Goal: Information Seeking & Learning: Learn about a topic

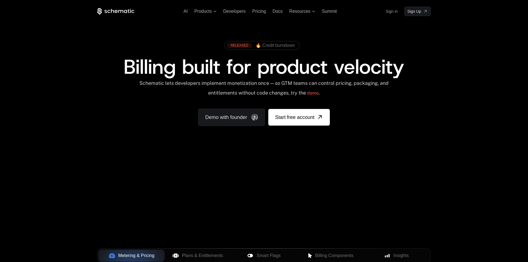
scroll to position [74, 0]
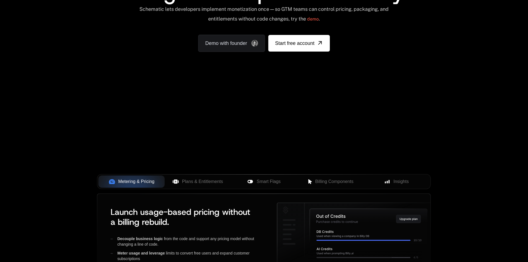
click at [281, 127] on div "Your browser does not support the video tag." at bounding box center [264, 90] width 361 height 234
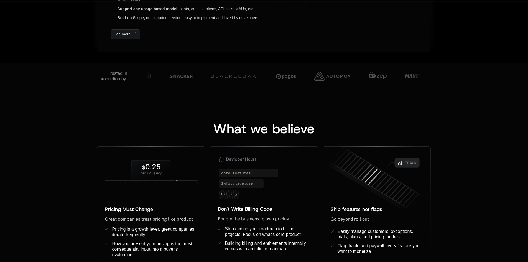
scroll to position [185, 0]
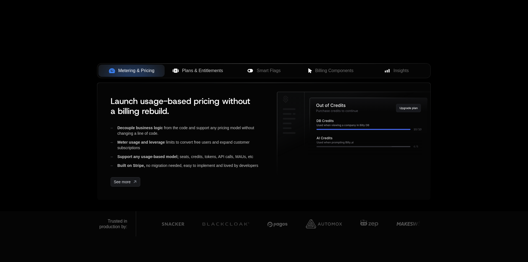
click at [196, 70] on span "Plans & Entitlements" at bounding box center [202, 70] width 41 height 7
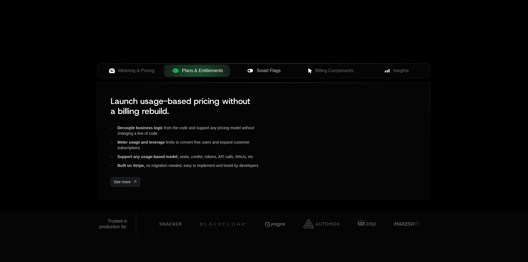
click at [274, 73] on span "Smart Flags" at bounding box center [269, 70] width 24 height 7
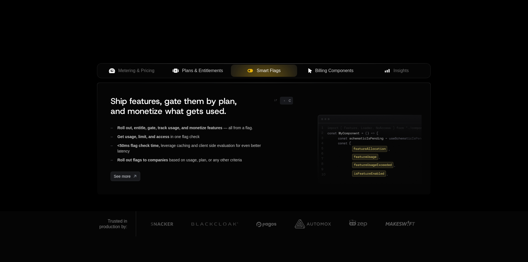
click at [338, 67] on button "Billing Components" at bounding box center [330, 71] width 66 height 12
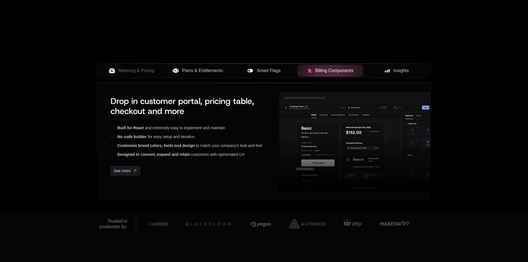
click at [389, 67] on button "Insights" at bounding box center [397, 71] width 66 height 12
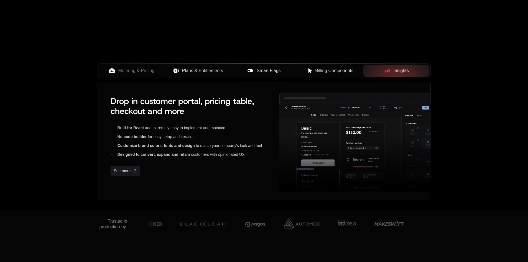
click at [319, 74] on button "Billing Components" at bounding box center [330, 71] width 66 height 12
click at [267, 67] on button "Smart Flags" at bounding box center [264, 71] width 66 height 12
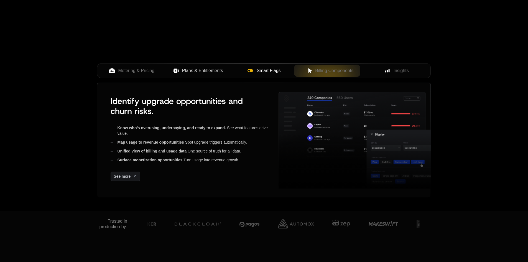
click at [184, 82] on div "Metering & Pricing Plans & Entitlements Smart Flags Billing Components Insights" at bounding box center [264, 72] width 334 height 19
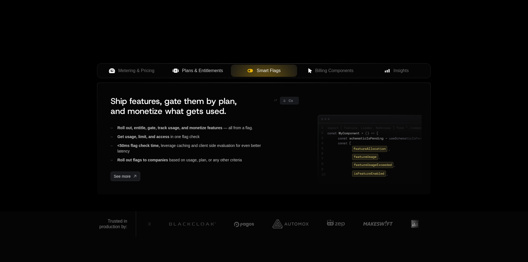
click at [187, 72] on span "Plans & Entitlements" at bounding box center [202, 70] width 41 height 7
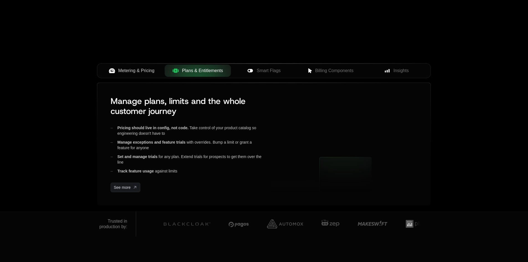
click at [137, 72] on span "Metering & Pricing" at bounding box center [136, 70] width 36 height 7
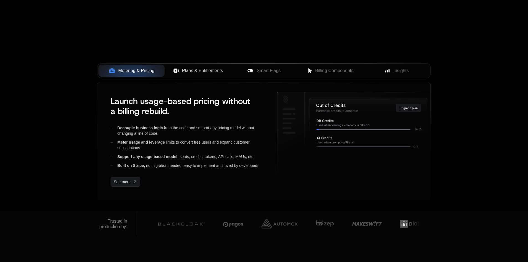
click at [202, 74] on button "Plans & Entitlements" at bounding box center [198, 71] width 66 height 12
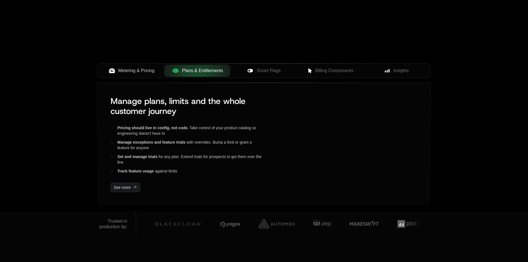
click at [263, 69] on span "Smart Flags" at bounding box center [269, 70] width 24 height 7
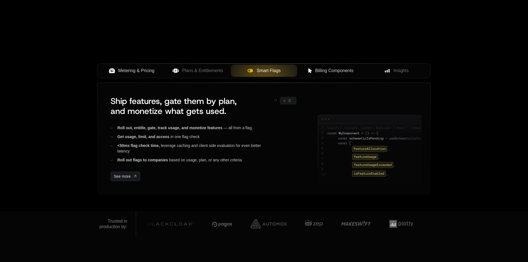
click at [318, 72] on span "Billing Components" at bounding box center [334, 70] width 38 height 7
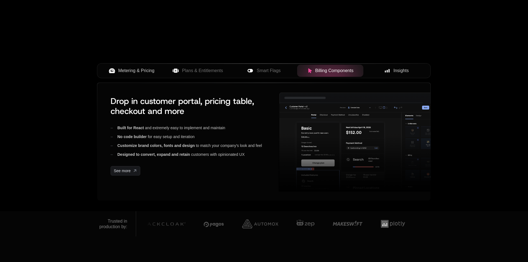
click at [384, 70] on div "Insights" at bounding box center [396, 70] width 57 height 7
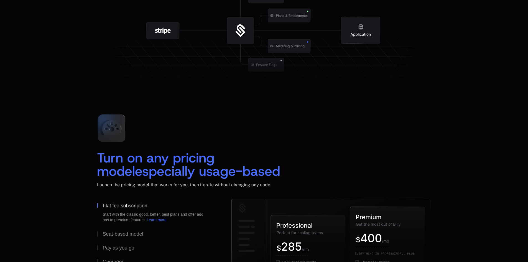
scroll to position [740, 0]
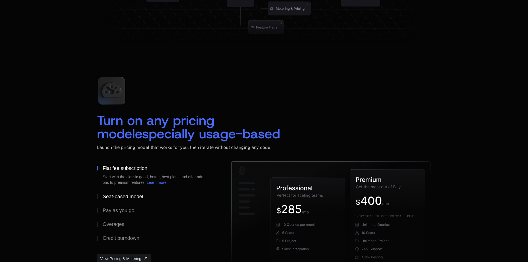
click at [119, 199] on div "Seat-based model" at bounding box center [123, 196] width 40 height 5
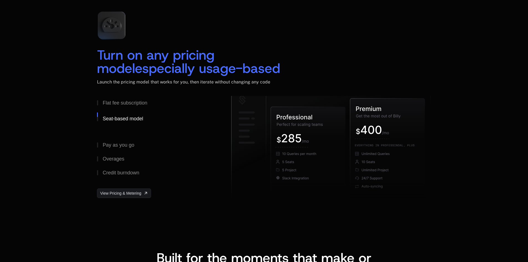
scroll to position [851, 0]
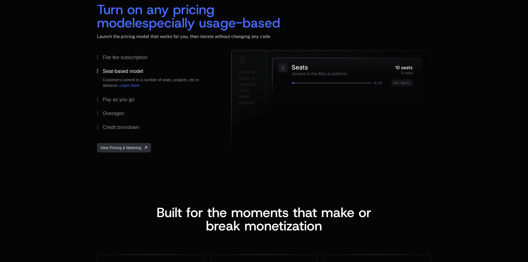
click at [124, 148] on span "View Pricing & Metering" at bounding box center [120, 148] width 41 height 6
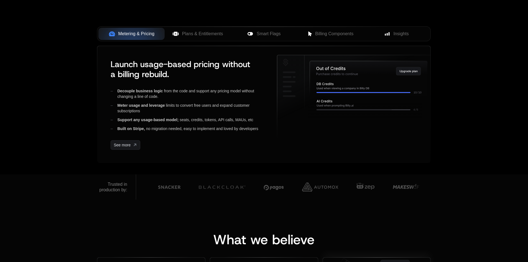
scroll to position [222, 0]
